Goal: Navigation & Orientation: Find specific page/section

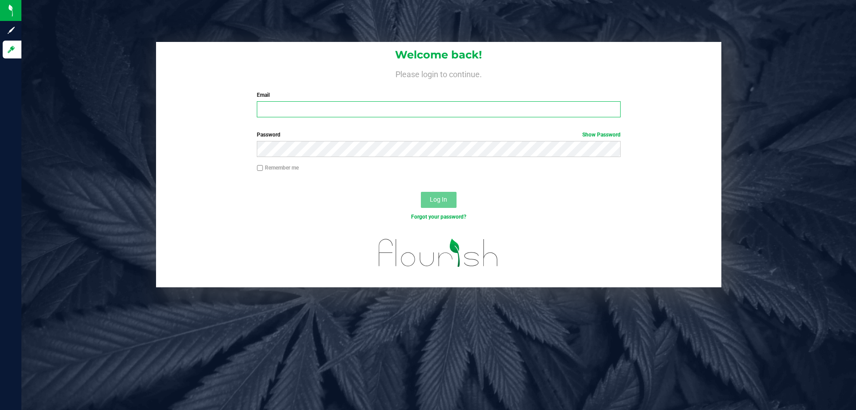
click at [279, 110] on input "Email" at bounding box center [438, 109] width 363 height 16
type input "[EMAIL_ADDRESS][DOMAIN_NAME]"
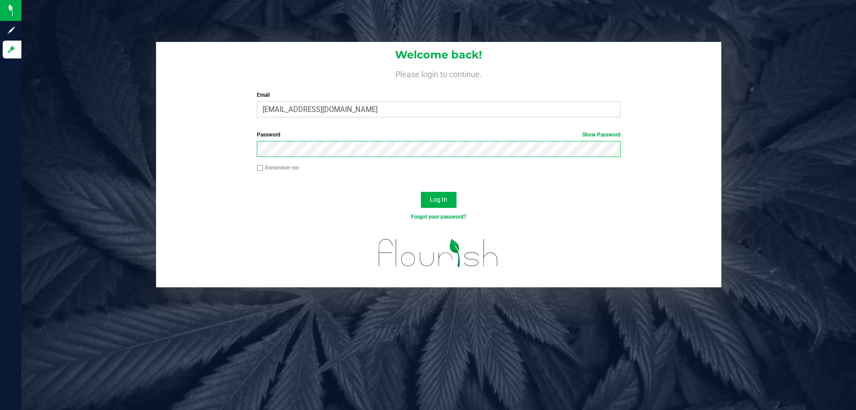
click at [421, 192] on button "Log In" at bounding box center [439, 200] width 36 height 16
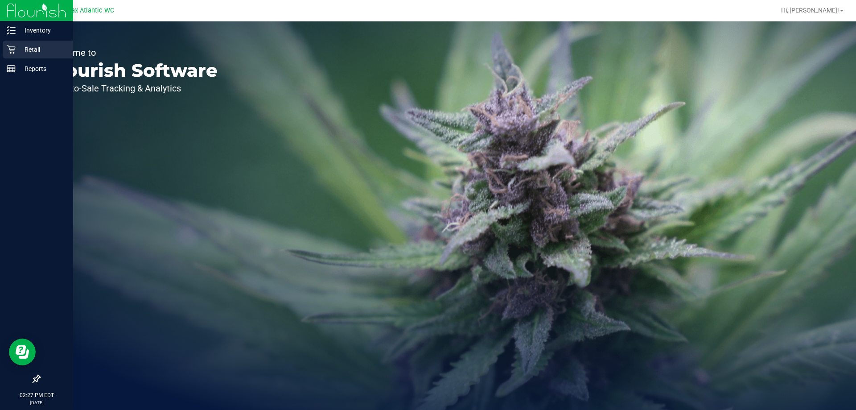
click at [27, 47] on p "Retail" at bounding box center [43, 49] width 54 height 11
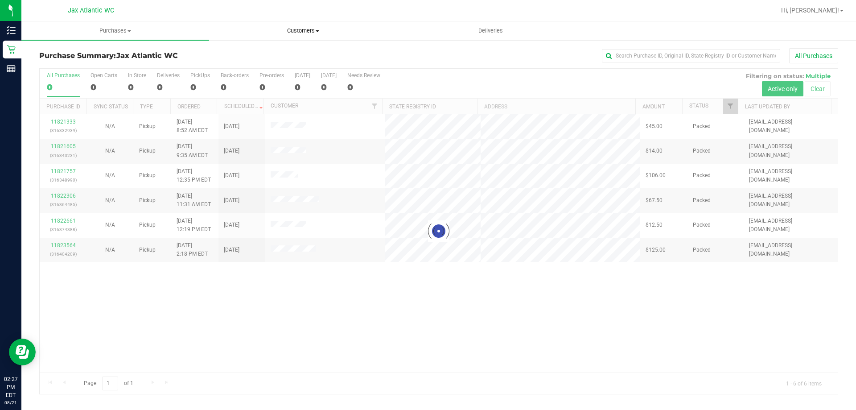
click at [294, 27] on span "Customers" at bounding box center [303, 31] width 187 height 8
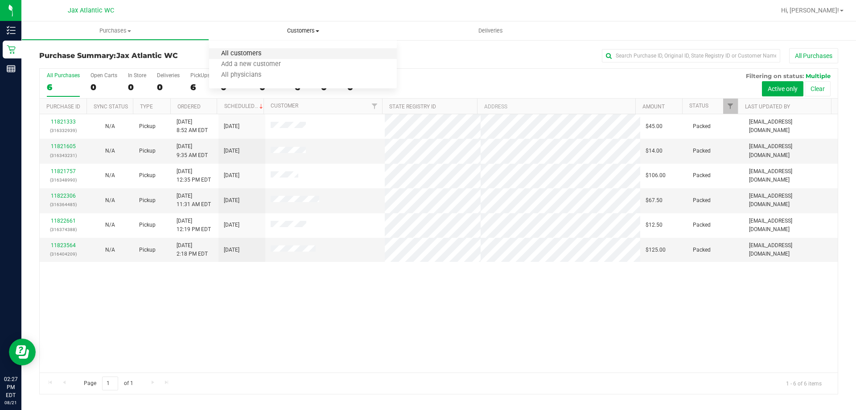
click at [250, 51] on span "All customers" at bounding box center [241, 54] width 64 height 8
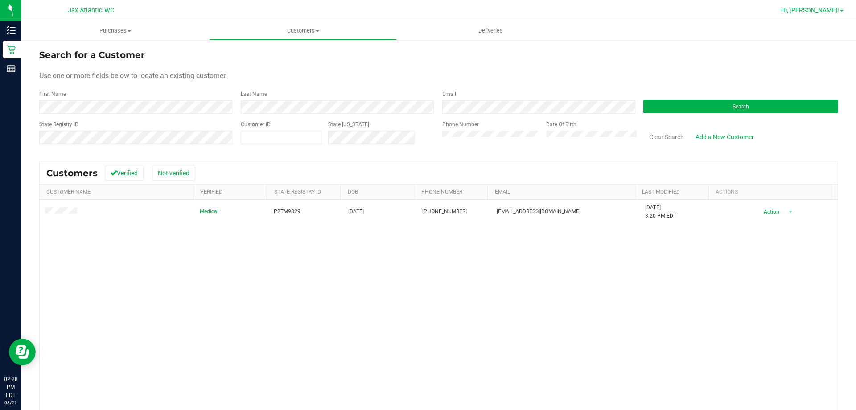
click at [825, 10] on span "Hi, [PERSON_NAME]!" at bounding box center [810, 10] width 58 height 7
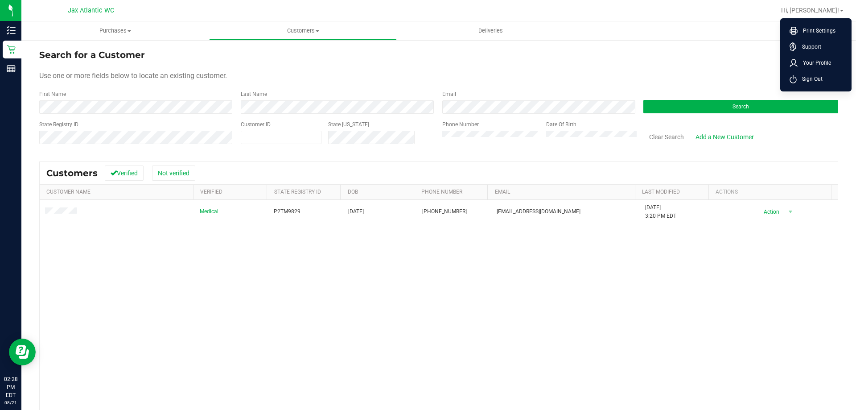
click at [623, 33] on ul "Purchases Summary of purchases Fulfillment All purchases Customers All customer…" at bounding box center [449, 30] width 856 height 19
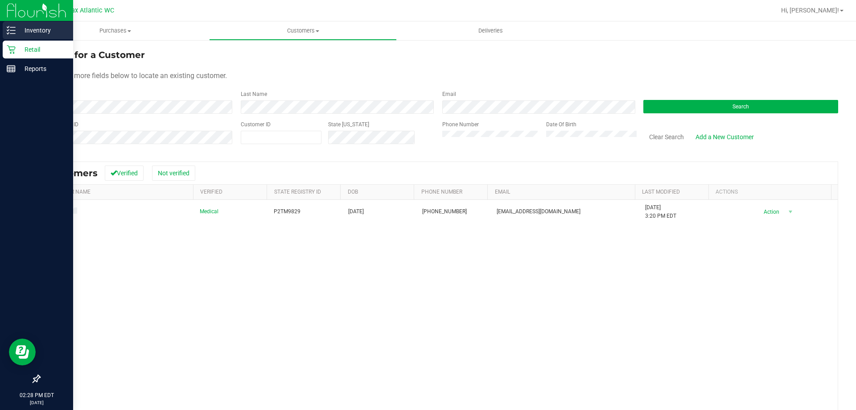
click at [18, 28] on p "Inventory" at bounding box center [43, 30] width 54 height 11
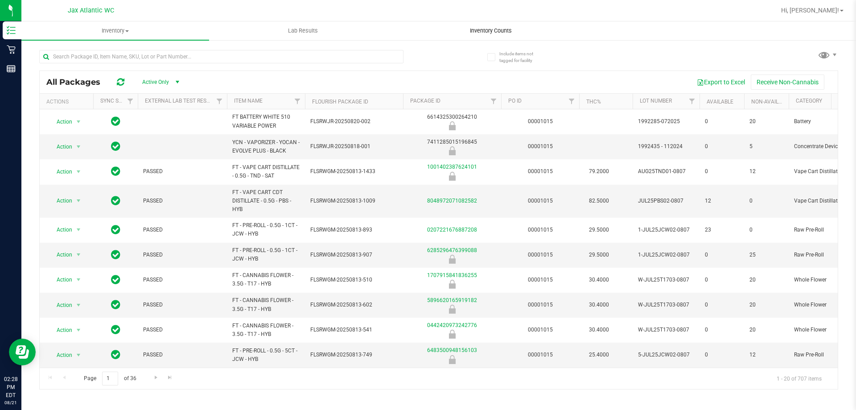
click at [482, 34] on span "Inventory Counts" at bounding box center [491, 31] width 66 height 8
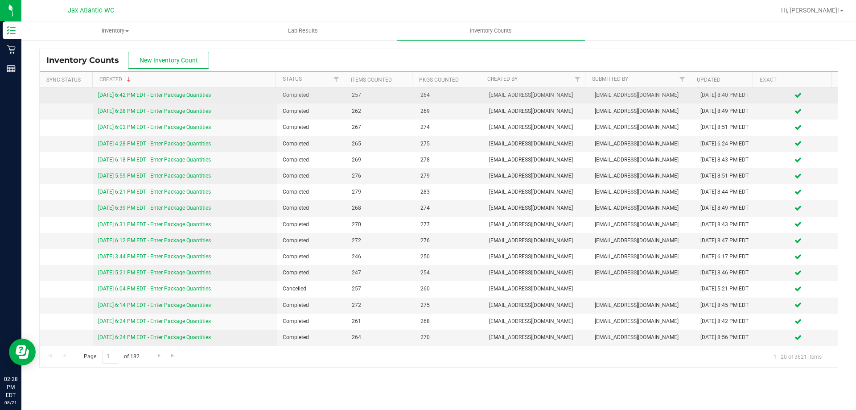
click at [193, 95] on link "[DATE] 6:42 PM EDT - Enter Package Quantities" at bounding box center [154, 95] width 113 height 6
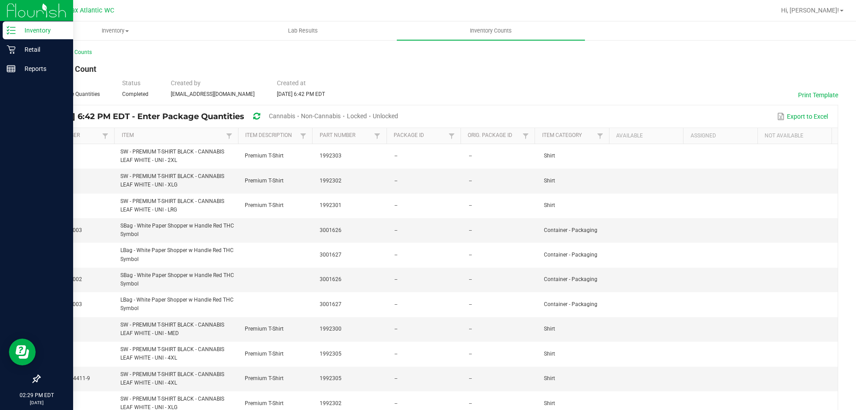
click at [23, 35] on p "Inventory" at bounding box center [43, 30] width 54 height 11
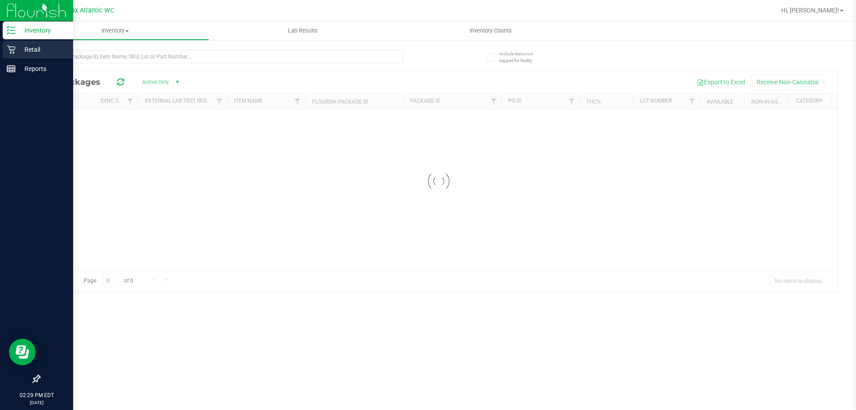
click at [17, 49] on p "Retail" at bounding box center [43, 49] width 54 height 11
